Goal: Find specific page/section: Find specific page/section

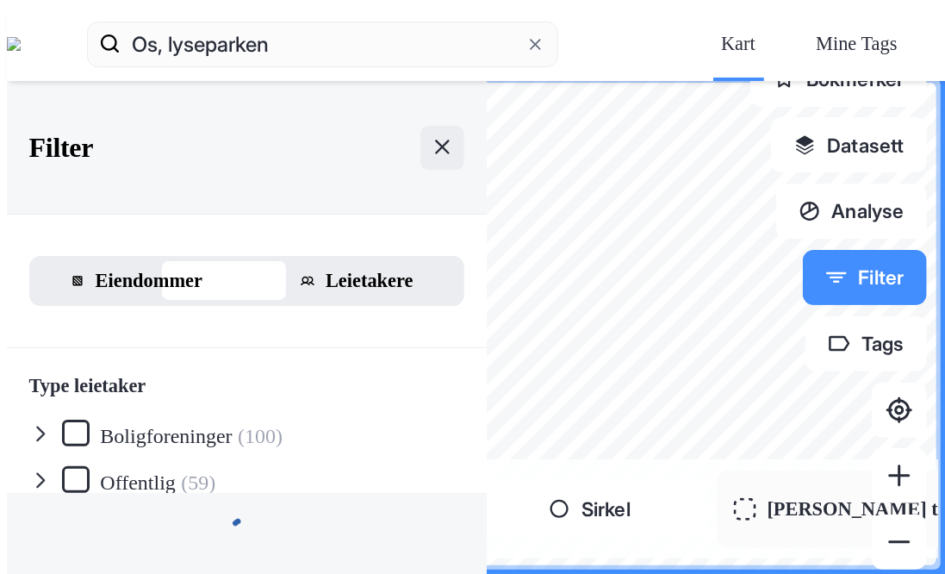
scroll to position [113, 0]
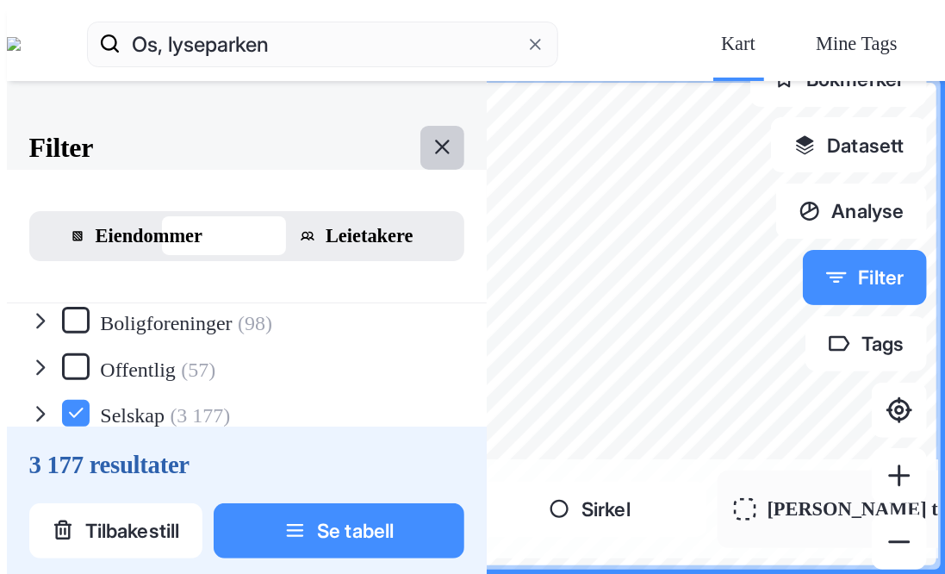
click at [420, 126] on button at bounding box center [442, 148] width 44 height 44
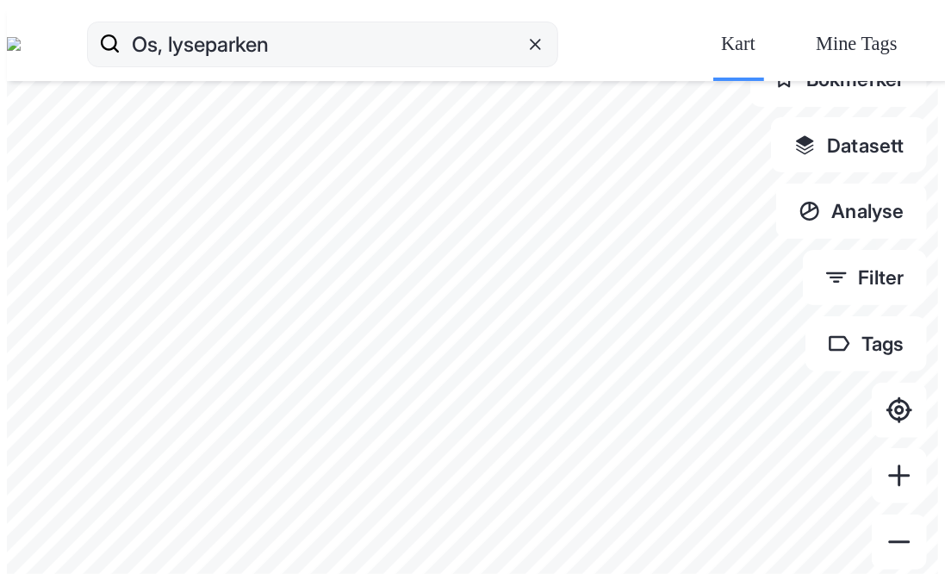
click at [527, 36] on icon at bounding box center [535, 44] width 16 height 16
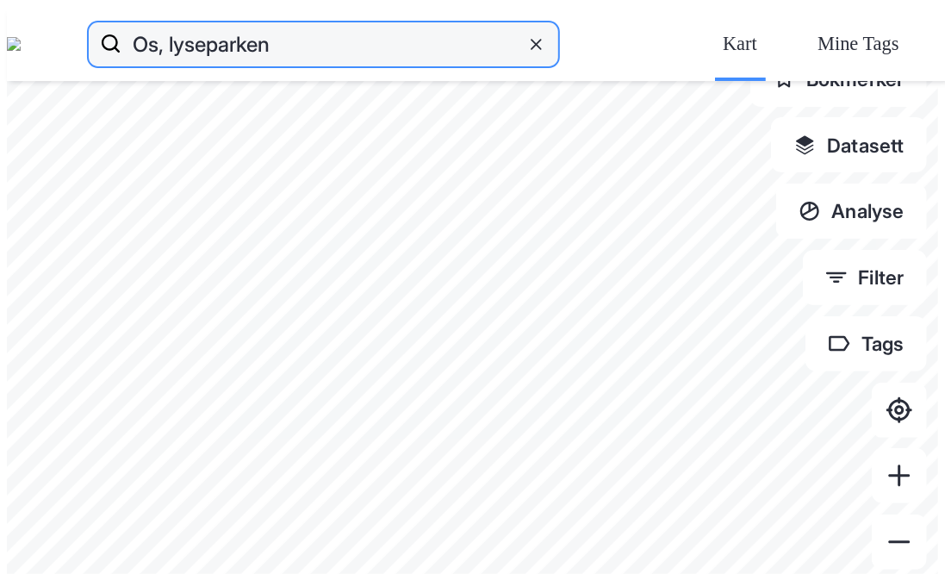
click at [464, 20] on input "Os, lyseparken" at bounding box center [323, 43] width 404 height 55
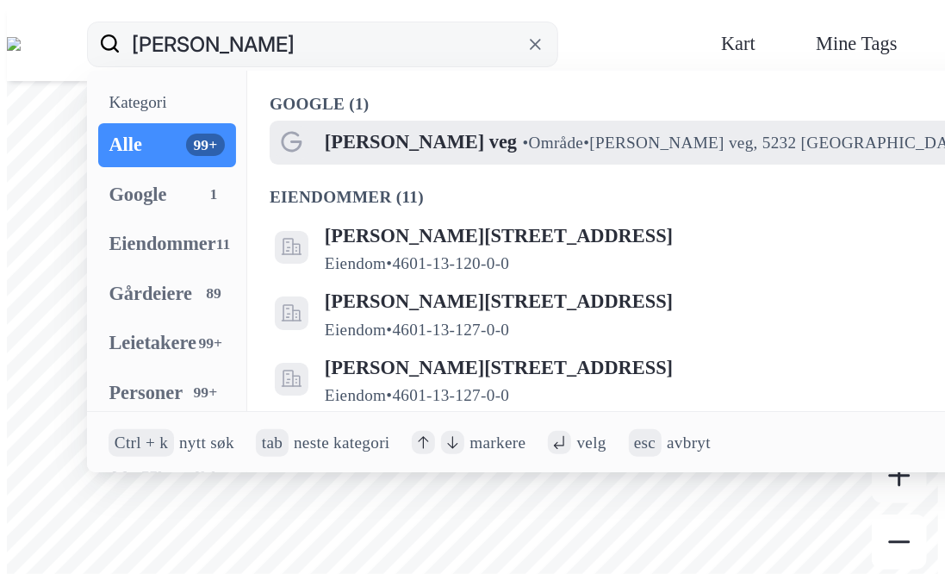
click at [393, 126] on span "[PERSON_NAME] veg" at bounding box center [421, 142] width 192 height 33
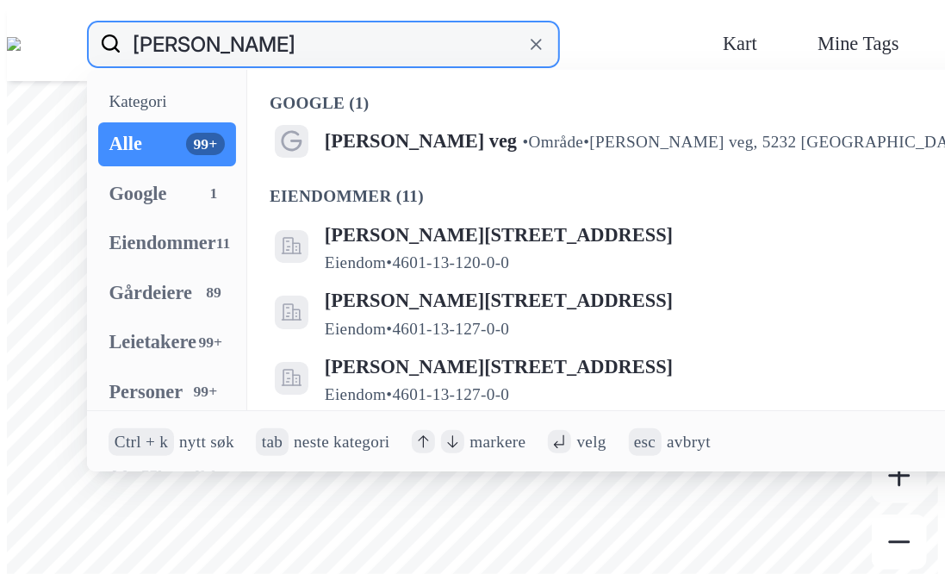
click at [317, 24] on input "[PERSON_NAME]" at bounding box center [323, 43] width 404 height 55
click at [350, 21] on input "[PERSON_NAME] veg b24" at bounding box center [323, 43] width 404 height 55
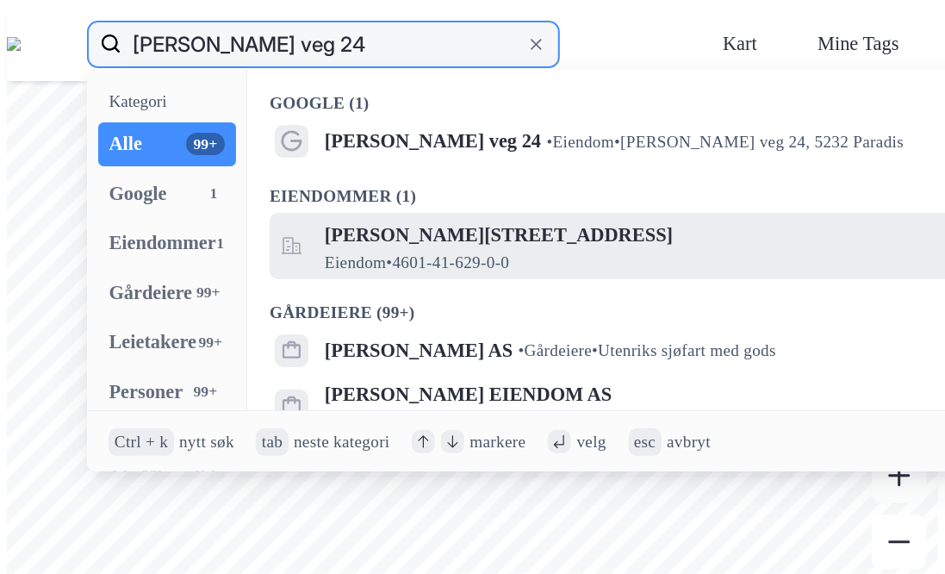
type input "[PERSON_NAME] veg 24"
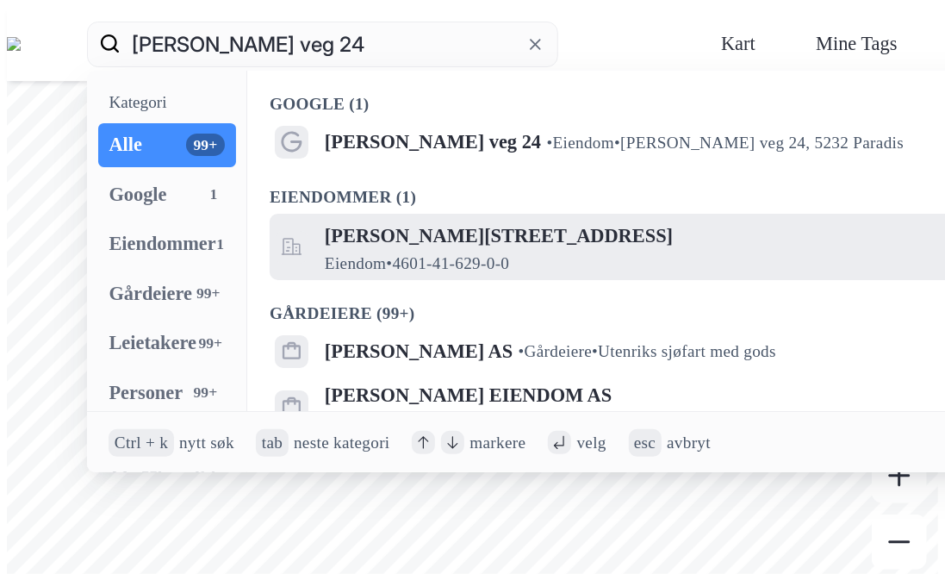
click at [436, 220] on span "[PERSON_NAME][STREET_ADDRESS]" at bounding box center [655, 236] width 661 height 33
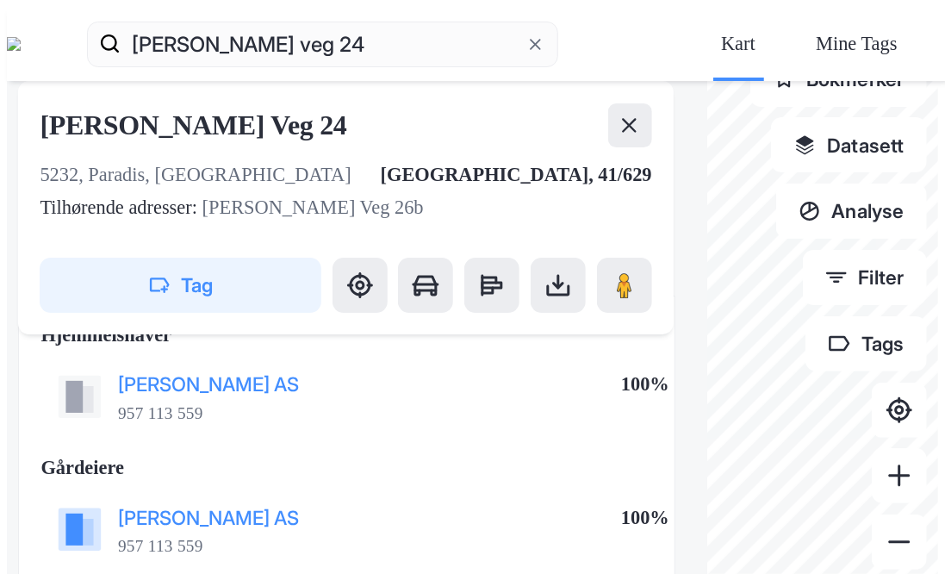
scroll to position [86, 0]
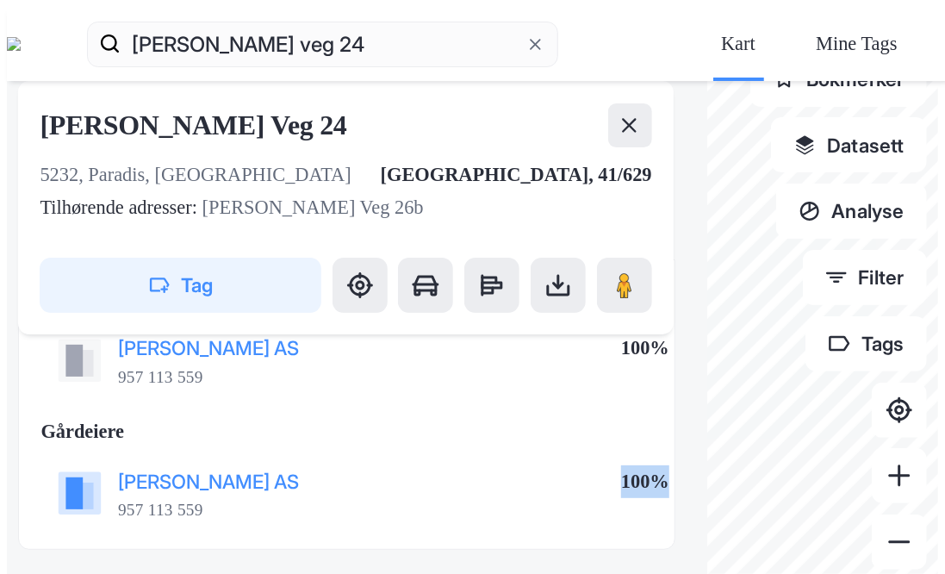
drag, startPoint x: 165, startPoint y: 289, endPoint x: 153, endPoint y: 302, distance: 18.3
click at [153, 302] on div "Hjemmelshaver [PERSON_NAME] AS 957 113 559 100% [DEMOGRAPHIC_DATA] [PERSON_NAME…" at bounding box center [347, 403] width 658 height 289
drag, startPoint x: 153, startPoint y: 302, endPoint x: 17, endPoint y: 309, distance: 136.3
click at [17, 309] on div "[PERSON_NAME] Veg 24 5232, [GEOGRAPHIC_DATA], [GEOGRAPHIC_DATA], 41/629 Tilhøre…" at bounding box center [357, 347] width 700 height 532
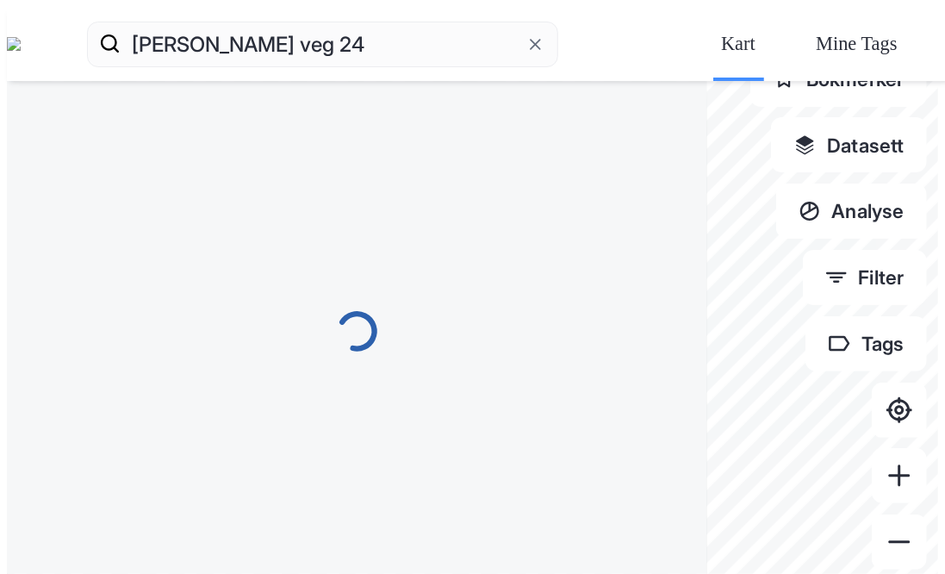
scroll to position [0, 0]
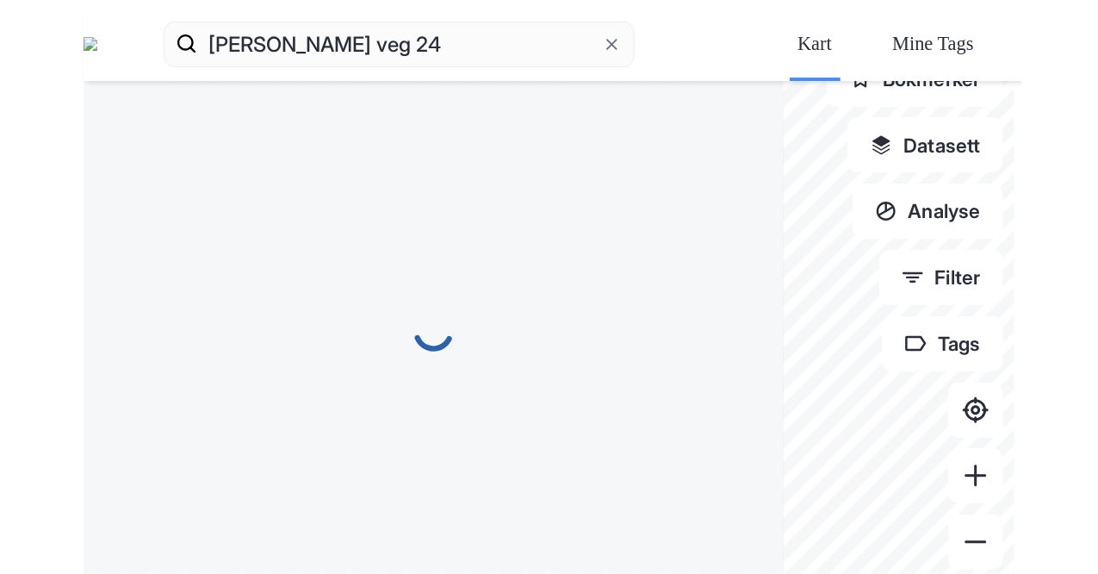
scroll to position [86, 0]
